Goal: Find specific page/section: Find specific page/section

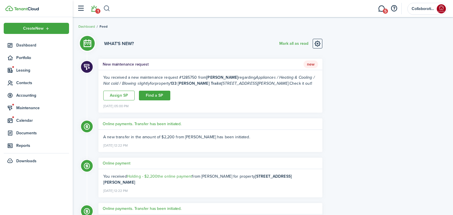
click at [108, 9] on button "button" at bounding box center [106, 9] width 7 height 10
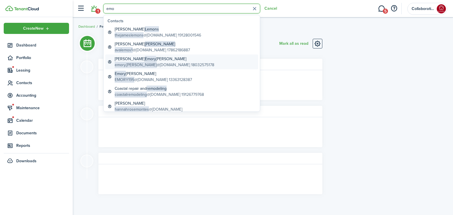
type input "emo"
click at [144, 60] on global-search-item-title "[PERSON_NAME]" at bounding box center [165, 59] width 100 height 6
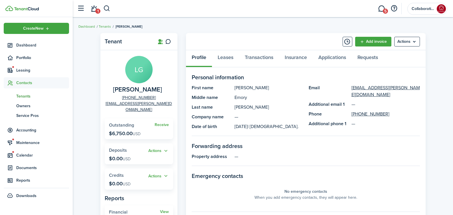
scroll to position [6, 0]
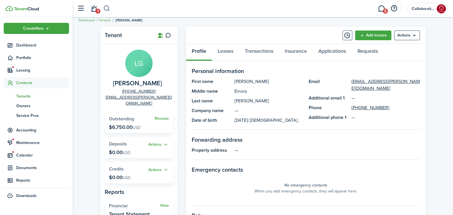
click at [110, 9] on button "button" at bounding box center [106, 9] width 7 height 10
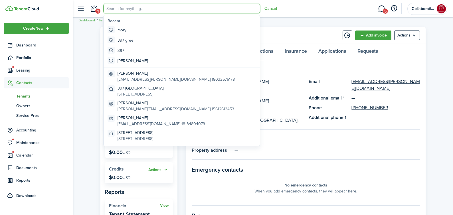
scroll to position [0, 0]
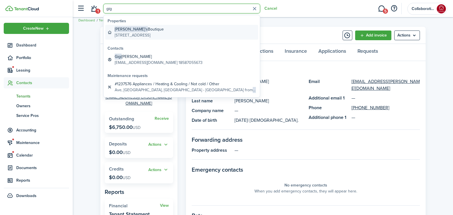
type input "gig"
click at [141, 29] on global-search-item-title "[PERSON_NAME]'s Boutique" at bounding box center [139, 29] width 49 height 6
